Goal: Book appointment/travel/reservation

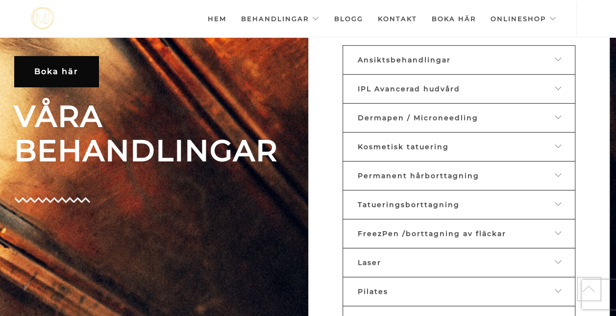
scroll to position [367, 0]
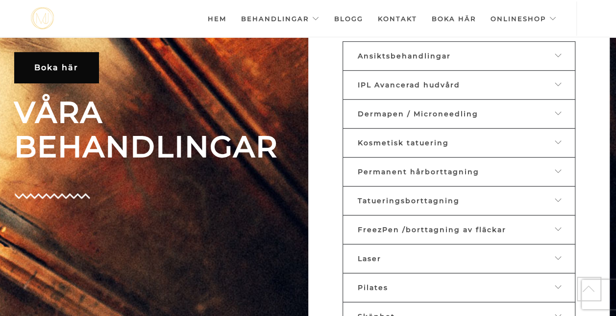
click at [423, 55] on span "Ansiktsbehandlingar" at bounding box center [404, 55] width 93 height 9
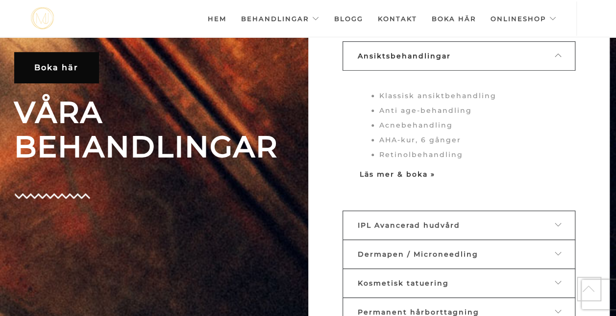
click at [412, 171] on strong "Läs mer & boka »" at bounding box center [398, 174] width 76 height 9
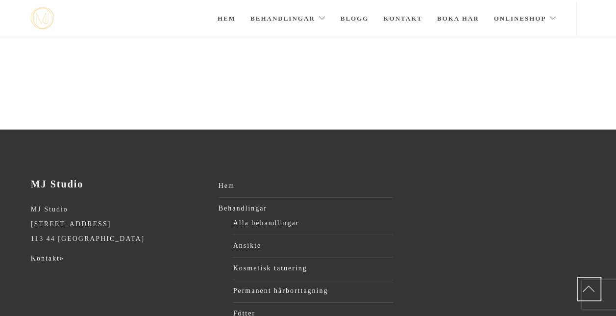
scroll to position [1753, 0]
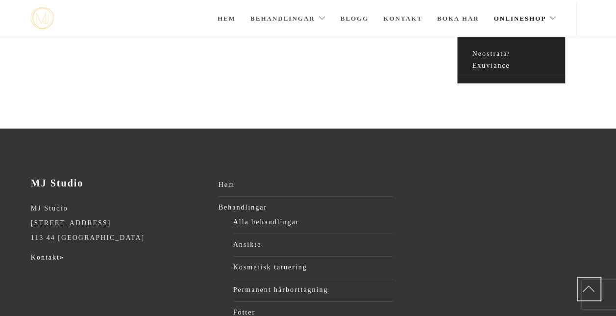
click at [493, 55] on link "Neostrata/ Exuviance" at bounding box center [512, 60] width 108 height 30
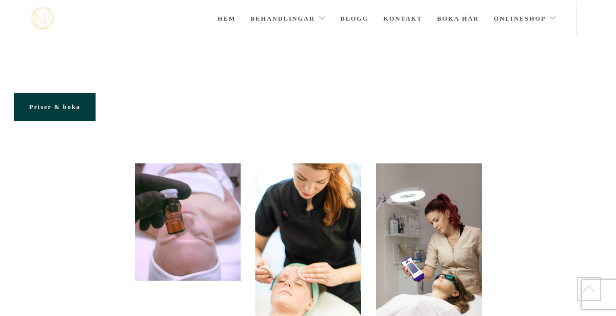
scroll to position [1753, 0]
